Goal: Information Seeking & Learning: Learn about a topic

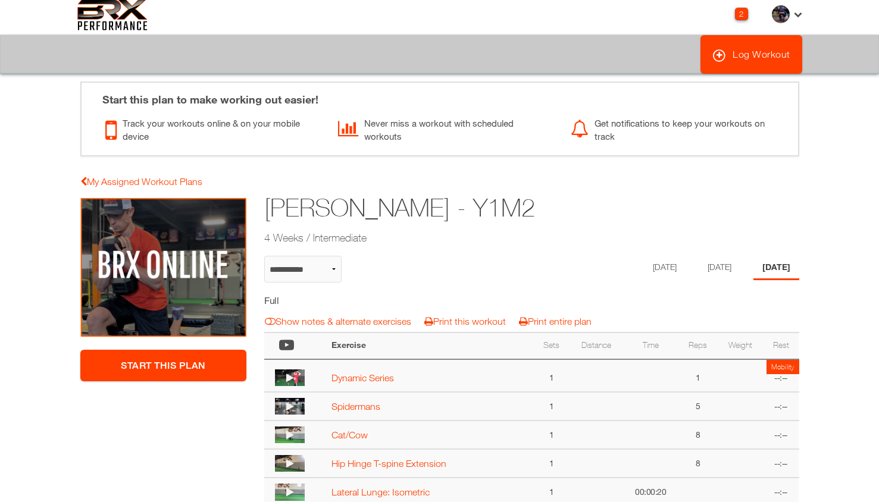
scroll to position [25, 0]
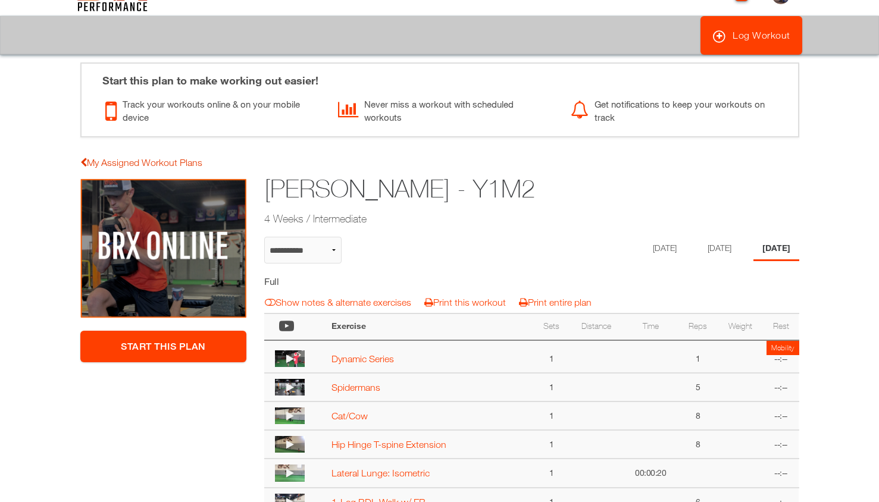
click at [172, 161] on link "My Assigned Workout Plans" at bounding box center [141, 162] width 122 height 11
select select "**********"
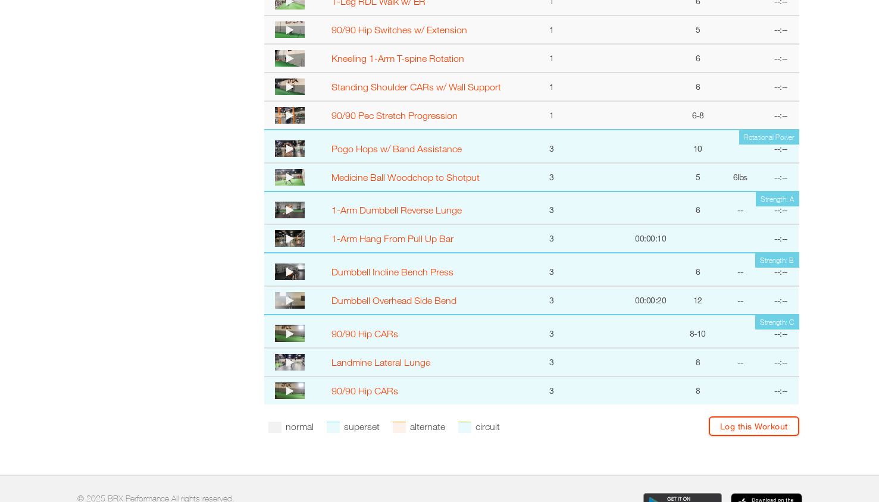
scroll to position [526, 0]
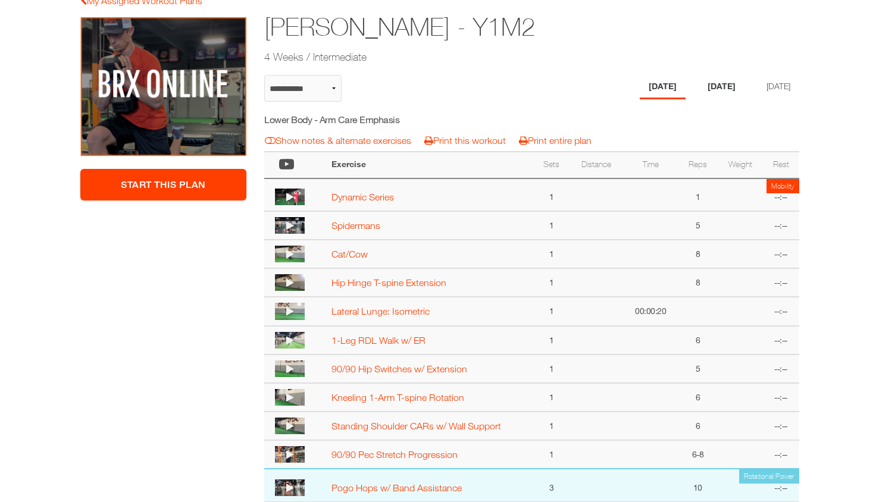
click at [702, 84] on li "[DATE]" at bounding box center [721, 87] width 46 height 24
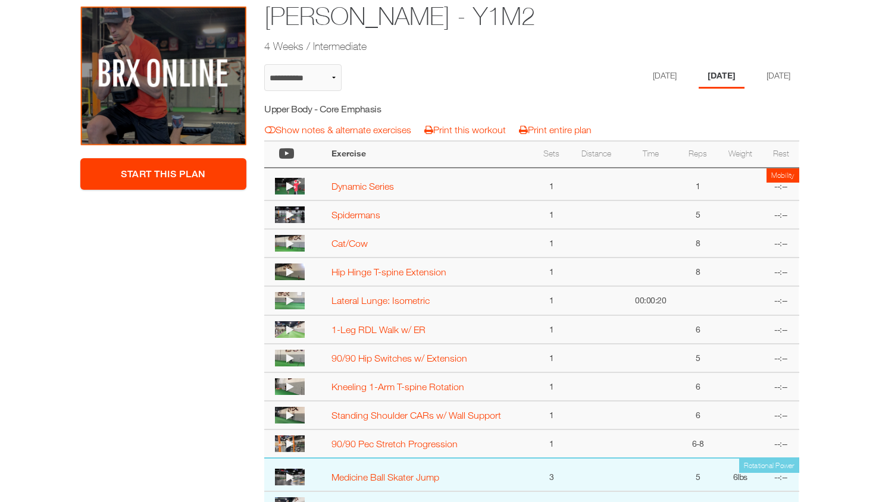
scroll to position [189, 0]
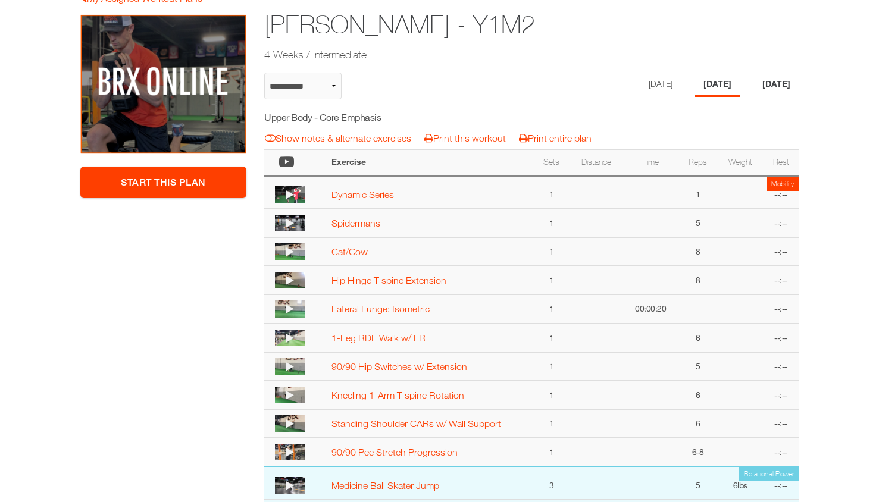
click at [776, 81] on li "[DATE]" at bounding box center [776, 85] width 46 height 24
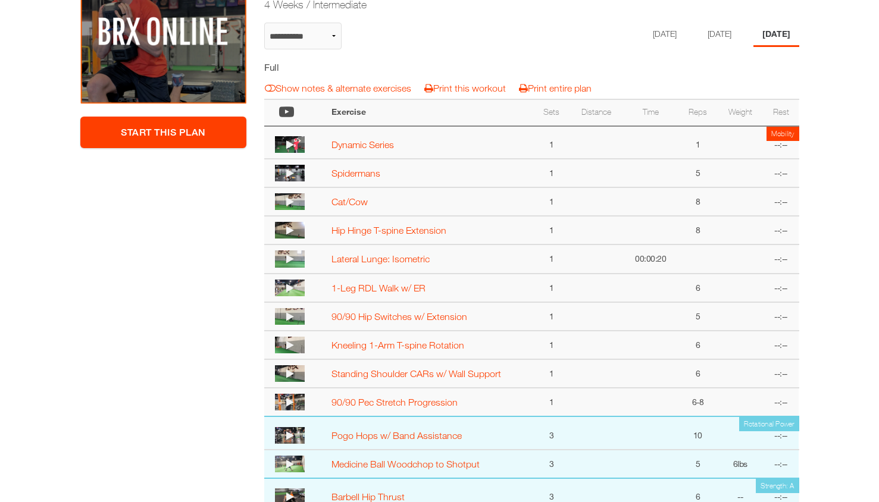
scroll to position [206, 0]
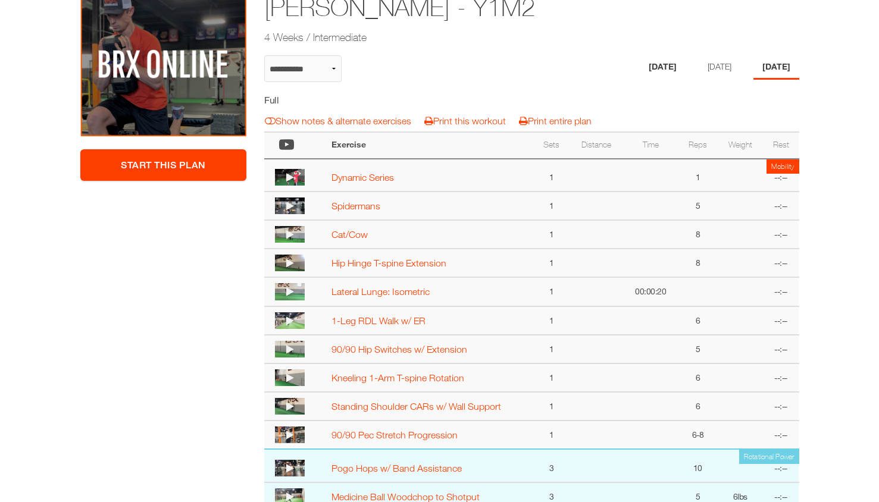
click at [665, 69] on li "[DATE]" at bounding box center [662, 67] width 46 height 24
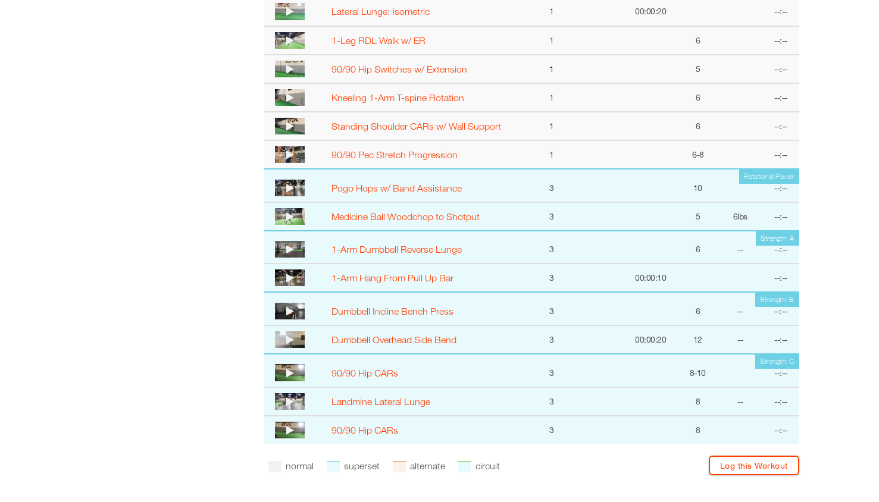
scroll to position [486, 0]
click at [334, 251] on link "1-Arm Dumbbell Reverse Lunge" at bounding box center [396, 249] width 130 height 11
select select "**********"
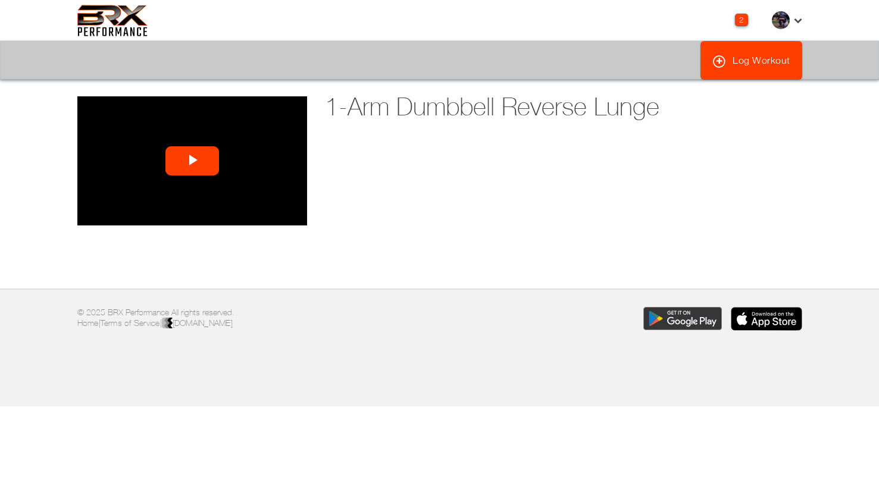
click at [192, 161] on span "Video Player" at bounding box center [192, 161] width 0 height 0
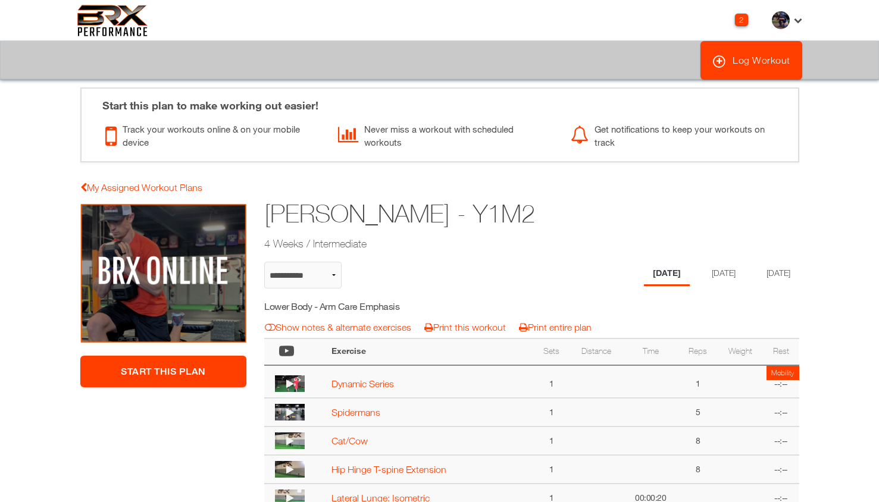
scroll to position [101, 0]
